Goal: Task Accomplishment & Management: Manage account settings

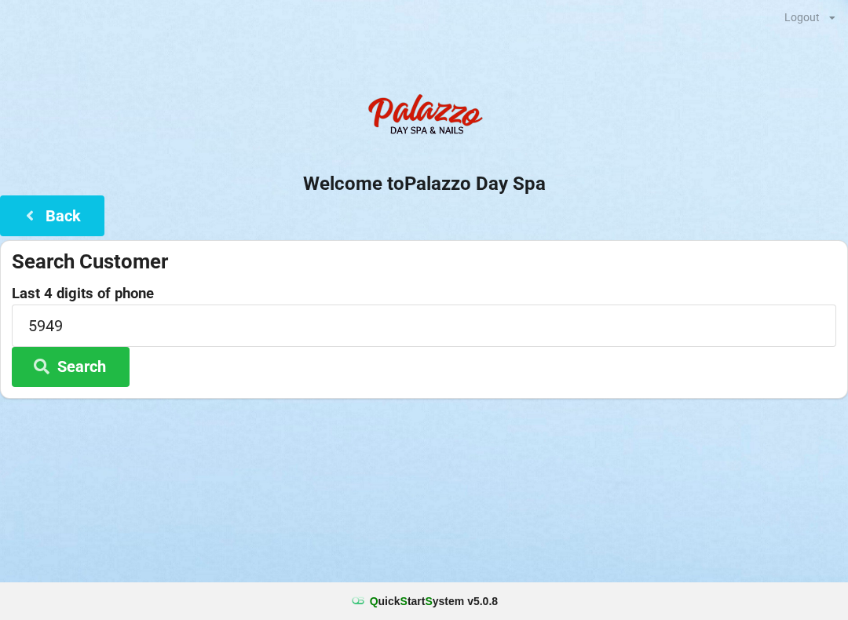
click at [85, 217] on button "Back" at bounding box center [52, 215] width 104 height 40
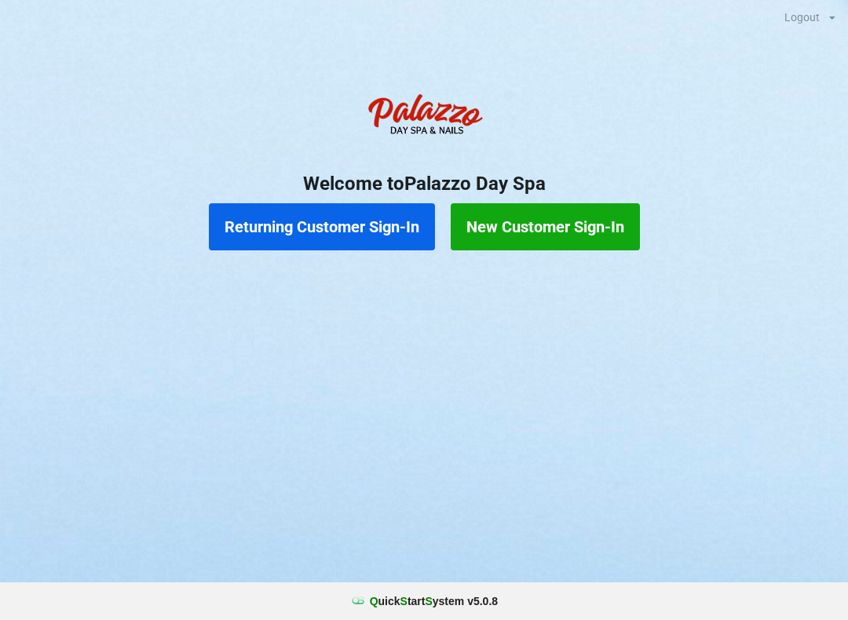
click at [378, 250] on button "Returning Customer Sign-In" at bounding box center [322, 226] width 226 height 47
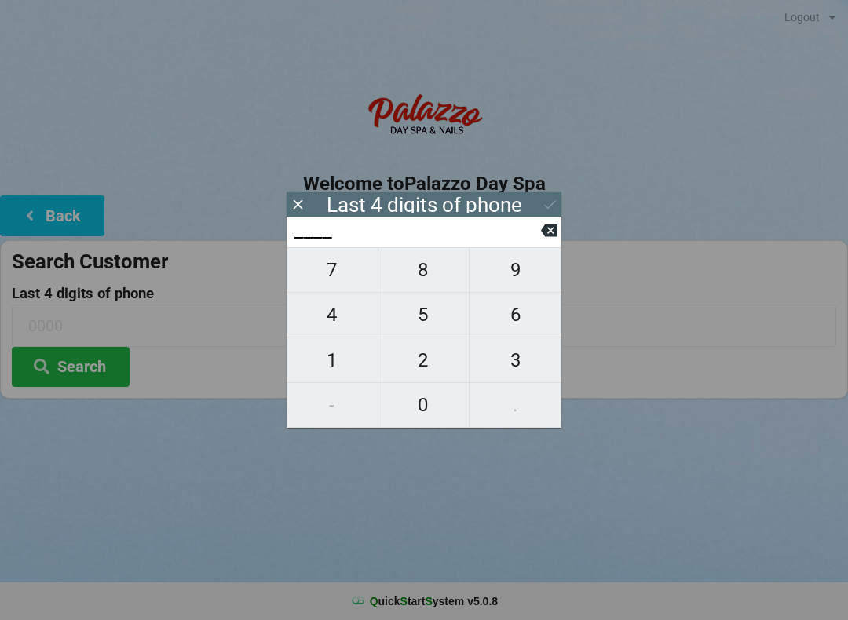
click at [354, 287] on span "7" at bounding box center [332, 270] width 91 height 33
type input "7___"
click at [338, 322] on span "4" at bounding box center [332, 314] width 91 height 33
type input "74__"
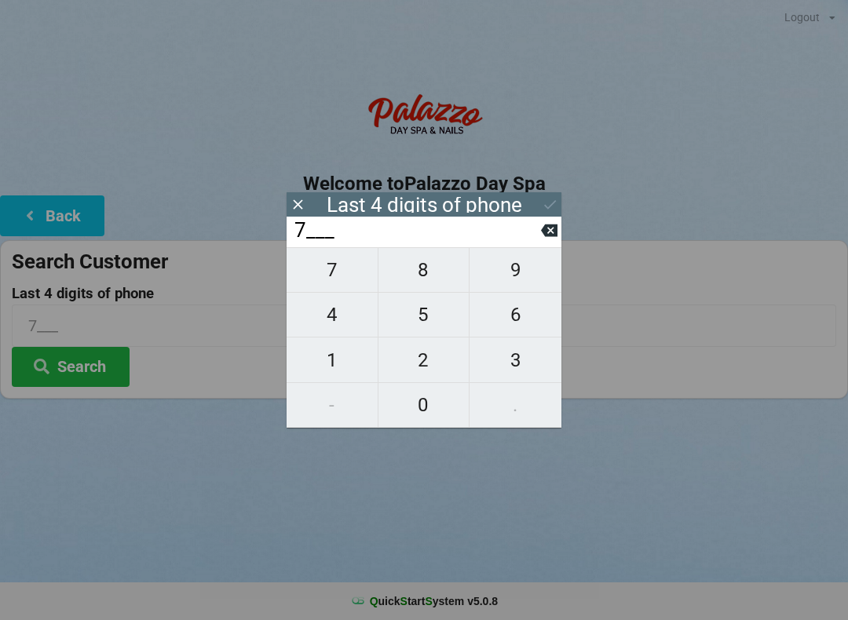
type input "74__"
click at [549, 325] on span "6" at bounding box center [515, 314] width 92 height 33
type input "746_"
click at [338, 374] on span "1" at bounding box center [332, 360] width 91 height 33
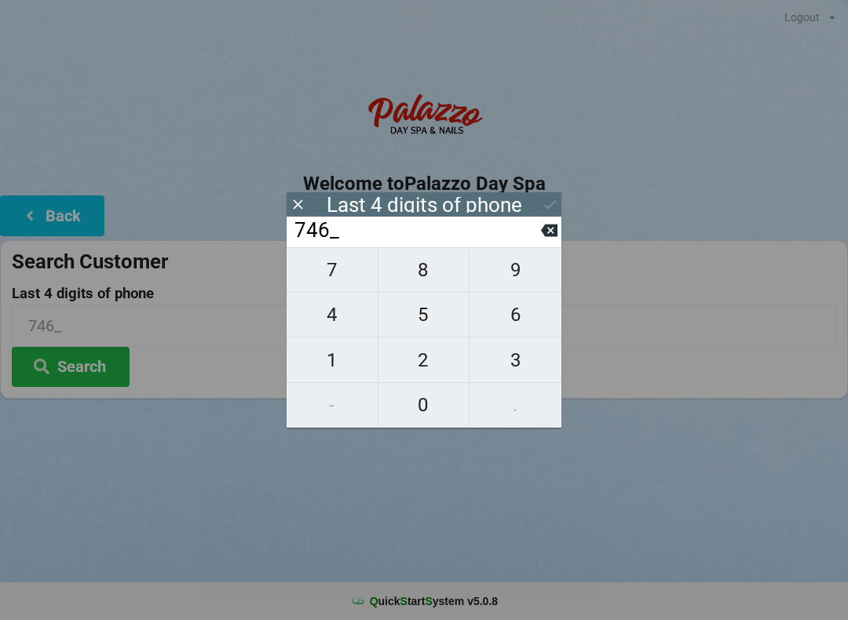
type input "7461"
click at [546, 203] on icon at bounding box center [550, 204] width 16 height 16
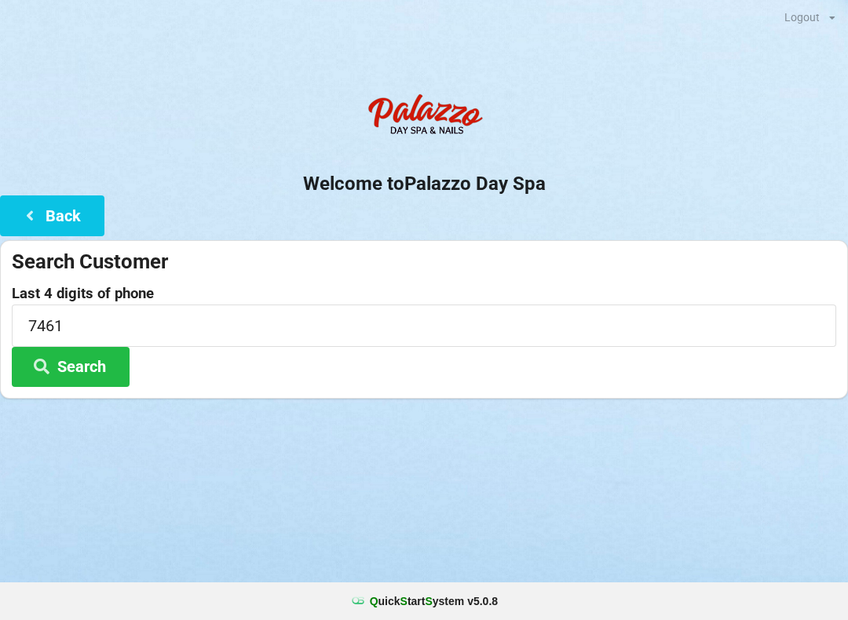
click at [109, 370] on button "Search" at bounding box center [71, 367] width 118 height 40
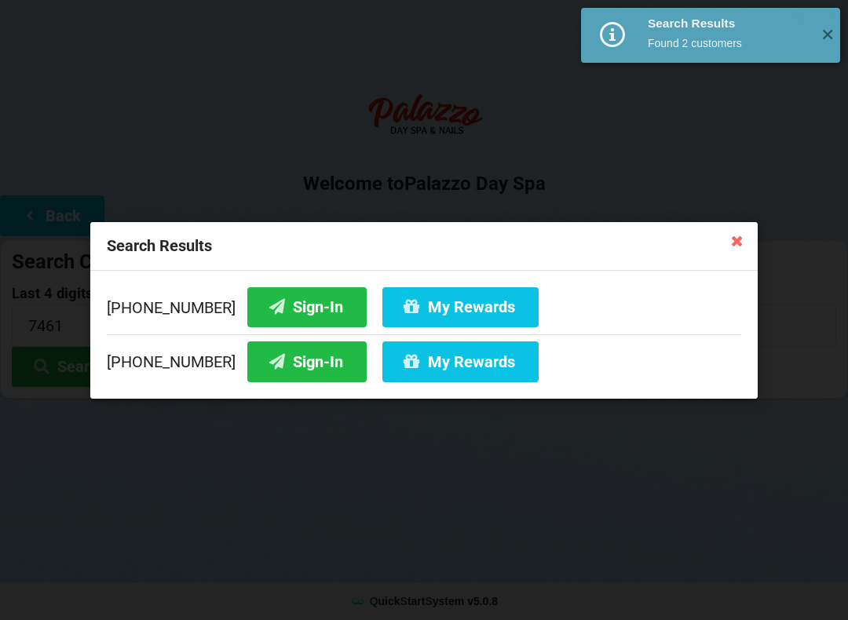
click at [305, 355] on button "Sign-In" at bounding box center [306, 361] width 119 height 40
